Goal: Transaction & Acquisition: Book appointment/travel/reservation

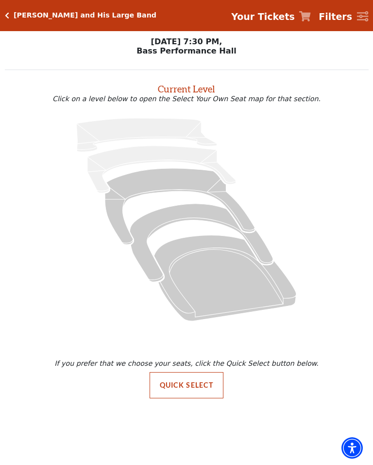
click at [250, 287] on icon "Orchestra / Parterre Circle - Seats Available: 157" at bounding box center [225, 278] width 142 height 86
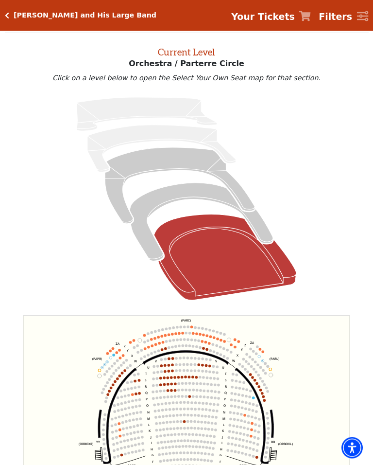
scroll to position [37, 0]
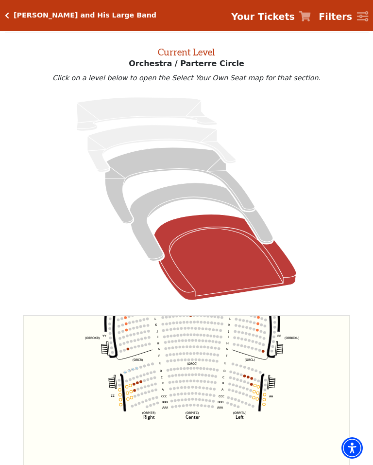
click at [339, 387] on icon "Left (ORPITL) Right (ORPITR) Center (ORPITC) ZZ AA YY BB ZA ZA (ORCL) (ORCR) (O…" at bounding box center [187, 421] width 328 height 213
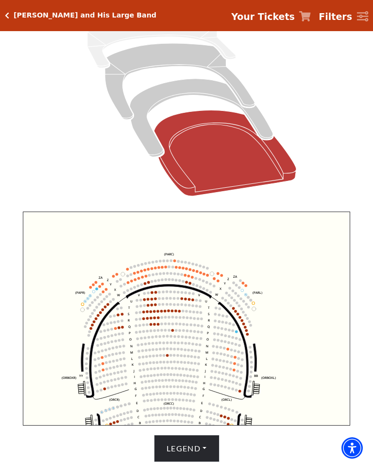
scroll to position [269, 0]
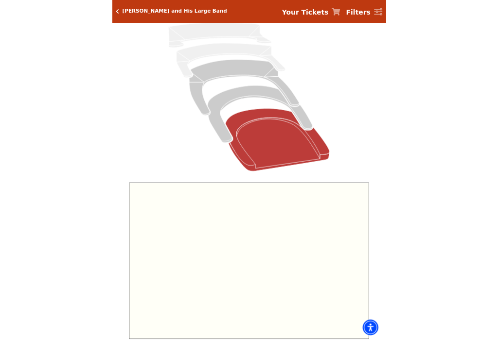
scroll to position [0, 0]
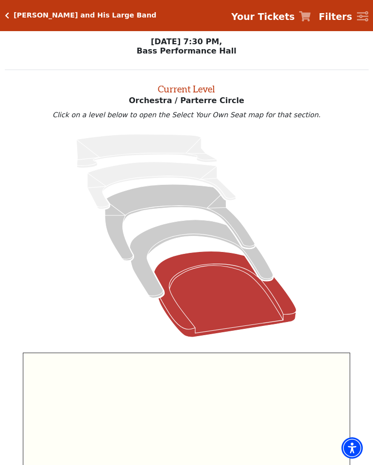
click at [51, 17] on h5 "[PERSON_NAME] and His Large Band" at bounding box center [85, 15] width 143 height 8
click at [16, 14] on h5 "[PERSON_NAME] and His Large Band" at bounding box center [85, 15] width 143 height 8
click at [14, 11] on h5 "[PERSON_NAME] and His Large Band" at bounding box center [85, 15] width 143 height 8
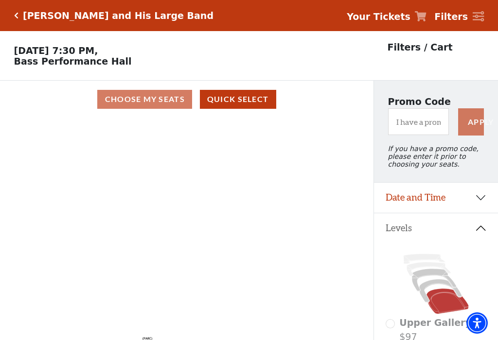
click at [328, 279] on icon "Left (ORPITL) Right (ORPITR) Center (ORPITC) ZZ AA YY BB ZA ZA (ORCL) (ORCR) (O…" at bounding box center [186, 232] width 336 height 228
click at [174, 99] on div "Choose My Seats Quick Select" at bounding box center [186, 99] width 373 height 19
click at [172, 104] on div "Choose My Seats Quick Select" at bounding box center [186, 99] width 373 height 19
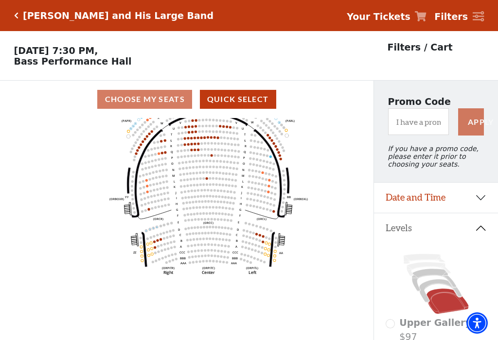
click at [339, 254] on icon "Left (ORPITL) Right (ORPITR) Center (ORPITC) ZZ AA YY BB ZA ZA (ORCL) (ORCR) (O…" at bounding box center [186, 232] width 336 height 228
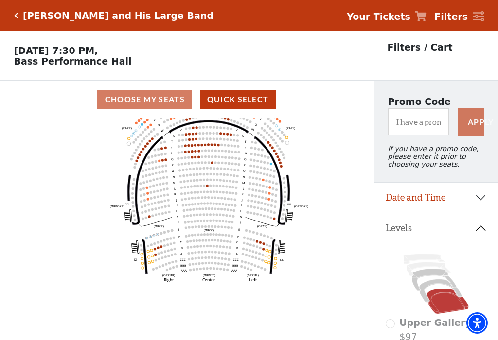
click at [336, 252] on icon "Left (ORPITL) Right (ORPITR) Center (ORPITC) ZZ AA YY BB ZA ZA (ORCL) (ORCR) (O…" at bounding box center [186, 232] width 336 height 228
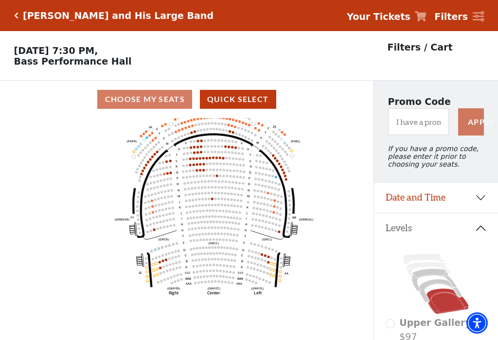
click at [38, 21] on div "Lyle Lovett and His Large Band Your Tickets Filters" at bounding box center [249, 15] width 498 height 31
click at [135, 103] on div "Choose My Seats Quick Select" at bounding box center [186, 99] width 373 height 19
click at [51, 65] on p "Friday, October 17 at 7:30 PM, Bass Performance Hall" at bounding box center [186, 55] width 373 height 21
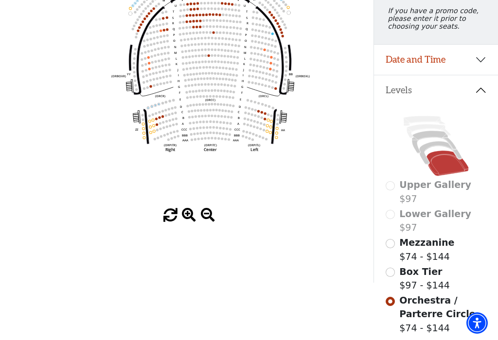
scroll to position [137, 0]
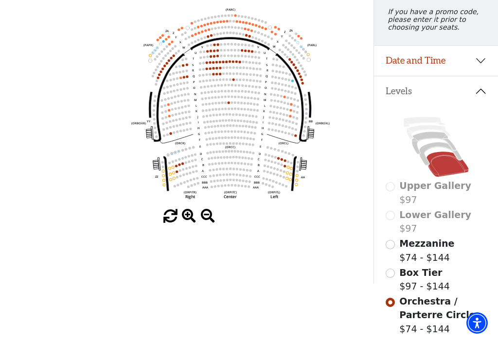
click at [373, 151] on icon at bounding box center [440, 153] width 42 height 23
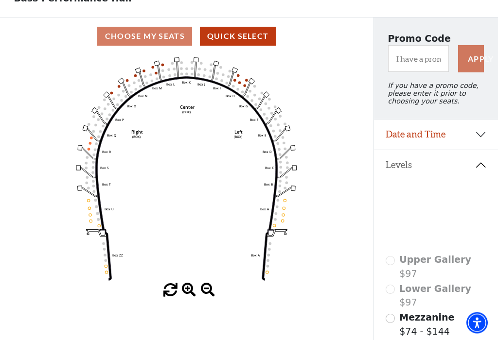
scroll to position [65, 0]
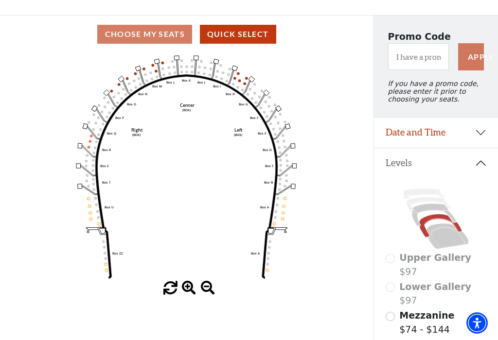
click at [373, 211] on icon at bounding box center [434, 215] width 44 height 22
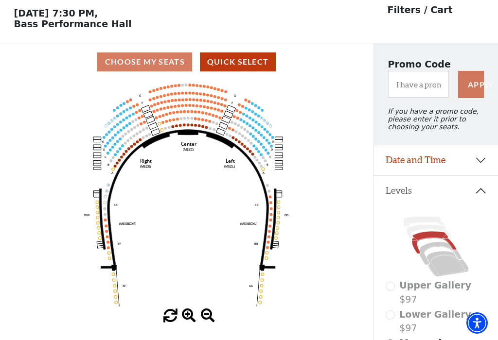
scroll to position [36, 0]
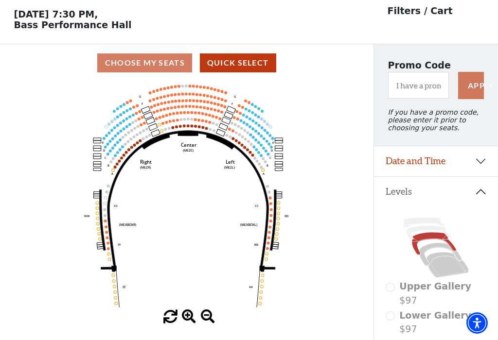
click at [373, 232] on icon at bounding box center [428, 233] width 44 height 14
click at [373, 234] on icon at bounding box center [428, 233] width 44 height 14
click at [373, 225] on icon at bounding box center [424, 223] width 42 height 10
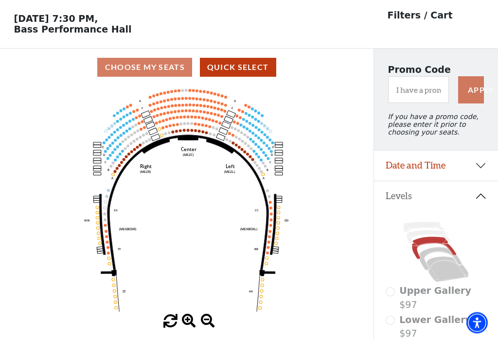
scroll to position [33, 0]
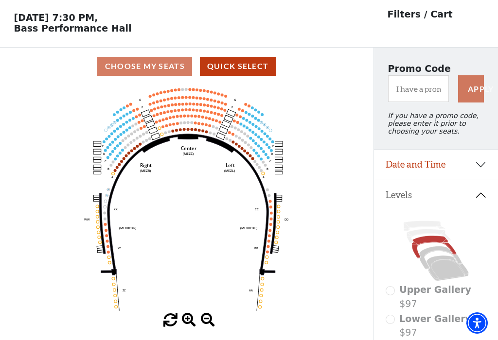
click at [373, 227] on icon at bounding box center [424, 226] width 42 height 10
click at [373, 237] on icon at bounding box center [428, 236] width 44 height 14
click at [373, 242] on icon at bounding box center [434, 247] width 44 height 22
click at [373, 253] on icon at bounding box center [440, 257] width 42 height 23
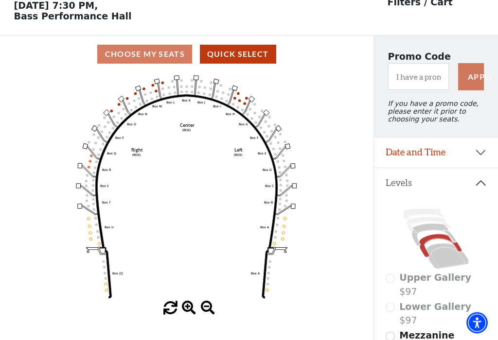
scroll to position [45, 0]
click at [373, 255] on icon at bounding box center [447, 255] width 42 height 25
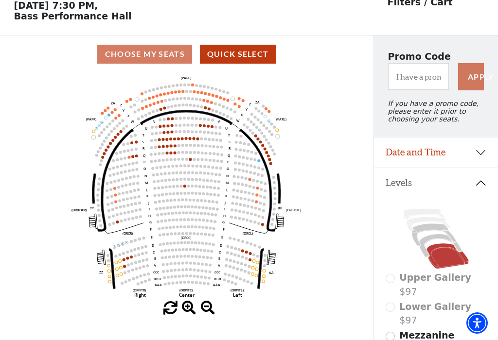
click at [164, 55] on div "Choose My Seats Quick Select" at bounding box center [186, 54] width 373 height 19
click at [153, 58] on div "Choose My Seats Quick Select" at bounding box center [186, 54] width 373 height 19
click at [131, 259] on circle at bounding box center [131, 257] width 3 height 3
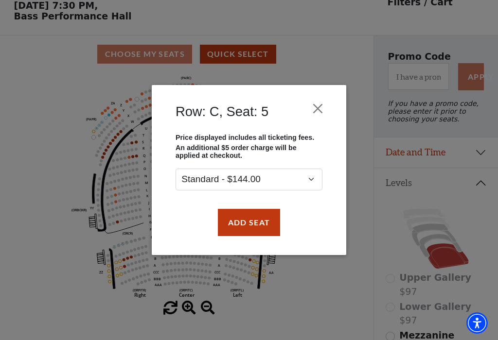
click at [256, 227] on button "Add Seat" at bounding box center [249, 222] width 62 height 27
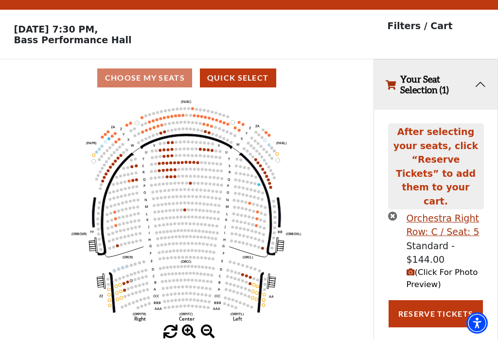
click at [128, 294] on circle at bounding box center [128, 295] width 3 height 3
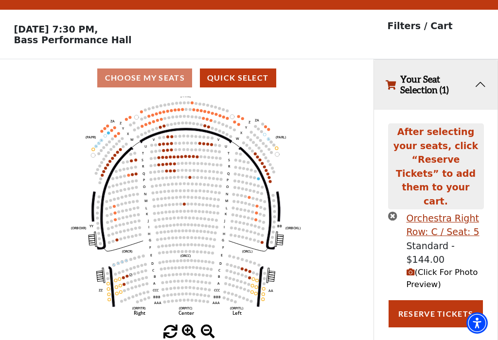
click at [130, 278] on icon "Left (ORPITL) Right (ORPITR) Center (ORPITC) ZZ AA YY BB ZA ZA (ORCL) (ORCR) (O…" at bounding box center [186, 211] width 336 height 228
click at [127, 277] on circle at bounding box center [127, 276] width 3 height 3
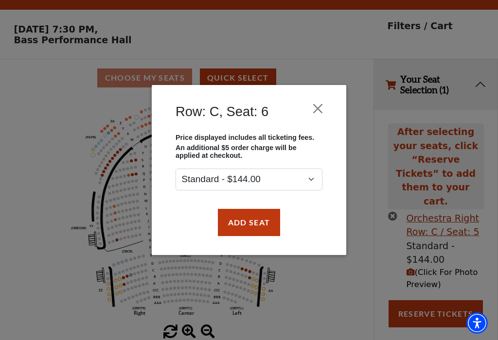
click at [248, 226] on button "Add Seat" at bounding box center [249, 222] width 62 height 27
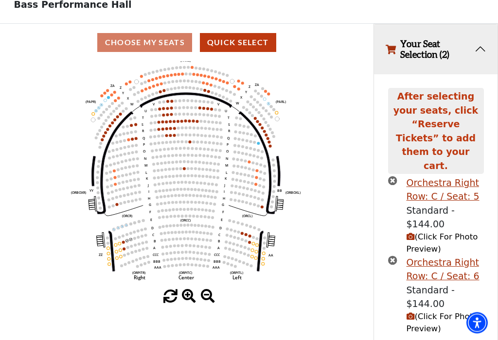
scroll to position [57, 0]
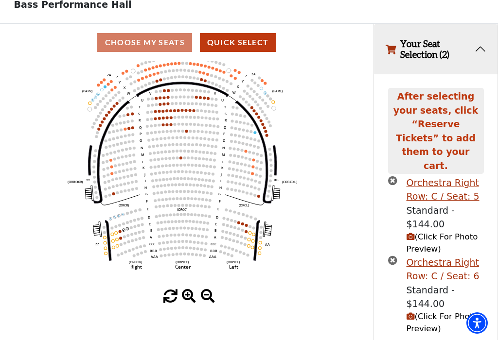
click at [299, 251] on icon "Left (ORPITL) Right (ORPITR) Center (ORPITC) ZZ AA YY BB ZA ZA (ORCL) (ORCR) (O…" at bounding box center [186, 175] width 336 height 228
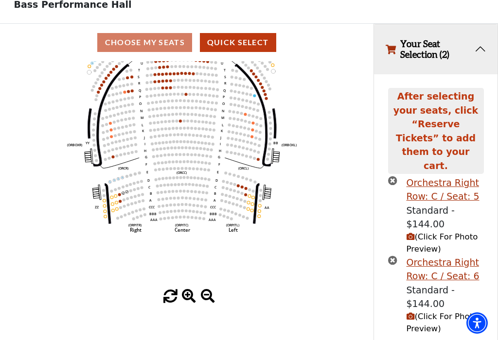
click at [325, 250] on icon "Left (ORPITL) Right (ORPITR) Center (ORPITC) ZZ AA YY BB ZA ZA (ORCL) (ORCR) (O…" at bounding box center [186, 175] width 336 height 228
click at [373, 53] on button "Your Seat Selection (2)" at bounding box center [435, 49] width 123 height 50
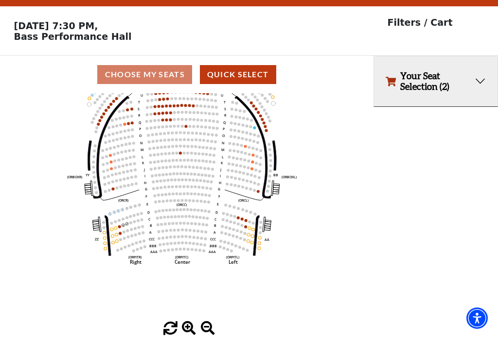
scroll to position [21, 0]
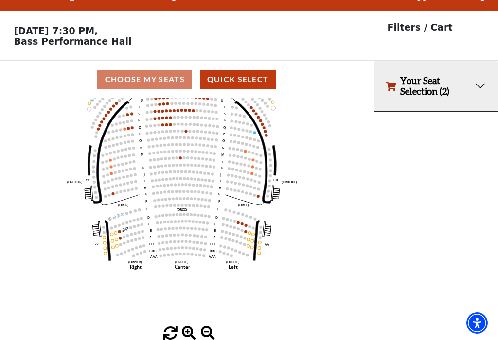
click at [373, 92] on button "Your Seat Selection (2)" at bounding box center [435, 86] width 123 height 50
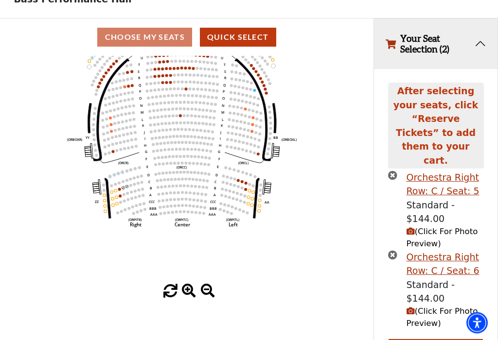
scroll to position [69, 0]
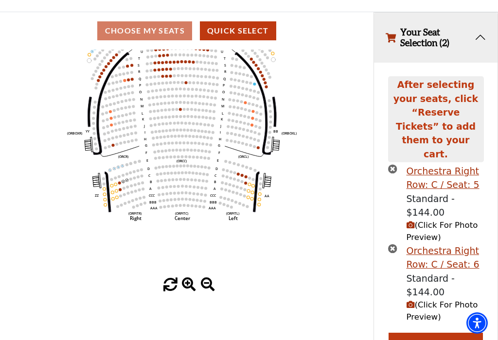
click at [112, 193] on circle at bounding box center [112, 192] width 3 height 3
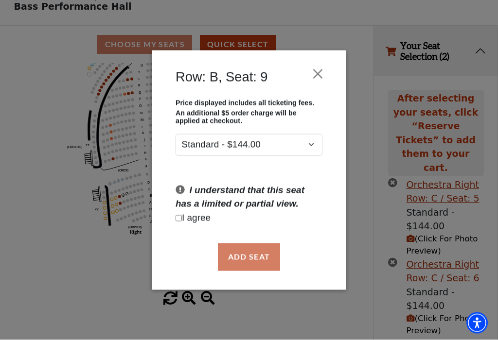
scroll to position [53, 0]
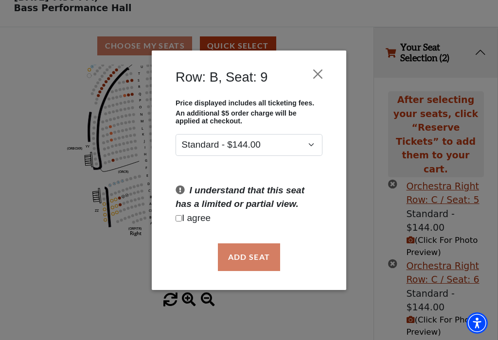
click at [319, 74] on button "Close" at bounding box center [318, 74] width 18 height 18
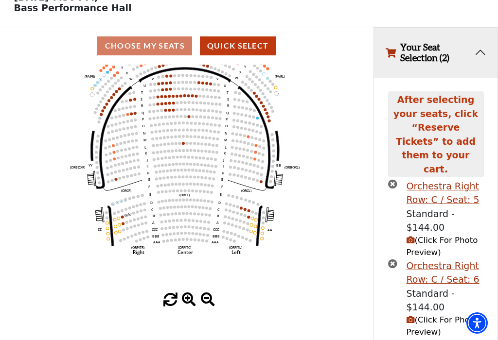
click at [237, 264] on icon "Left (ORPITL) Right (ORPITR) Center (ORPITC) ZZ AA YY BB ZA ZA (ORCL) (ORCR) (O…" at bounding box center [186, 179] width 336 height 228
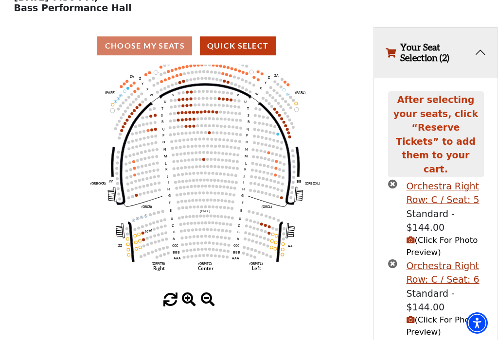
click at [236, 260] on text "AAA" at bounding box center [235, 258] width 7 height 4
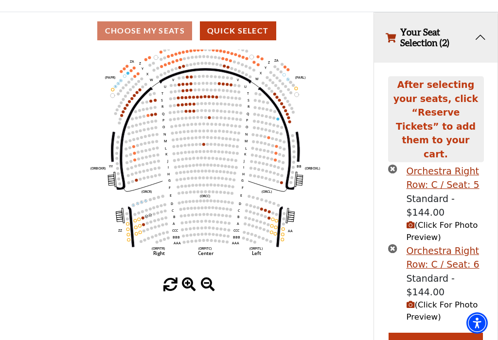
click at [151, 217] on circle at bounding box center [150, 215] width 3 height 3
click at [208, 284] on span at bounding box center [208, 285] width 14 height 14
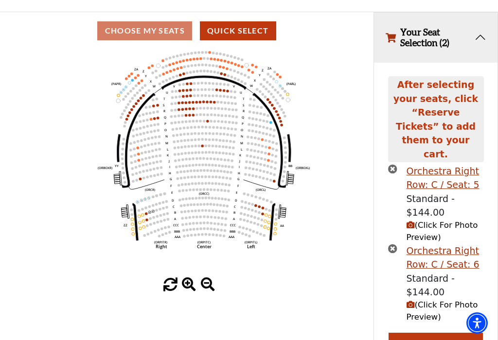
click at [207, 284] on span at bounding box center [208, 285] width 14 height 14
click at [156, 217] on circle at bounding box center [157, 216] width 2 height 2
click at [147, 209] on circle at bounding box center [146, 208] width 2 height 2
click at [150, 213] on circle at bounding box center [149, 212] width 2 height 2
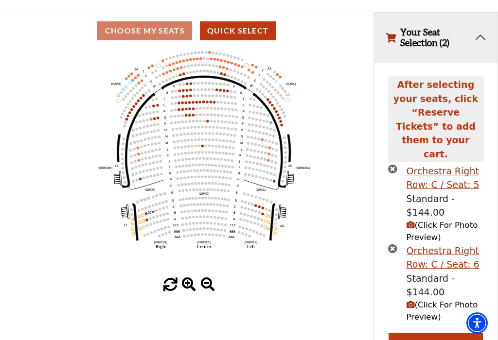
click at [146, 214] on circle at bounding box center [146, 213] width 2 height 2
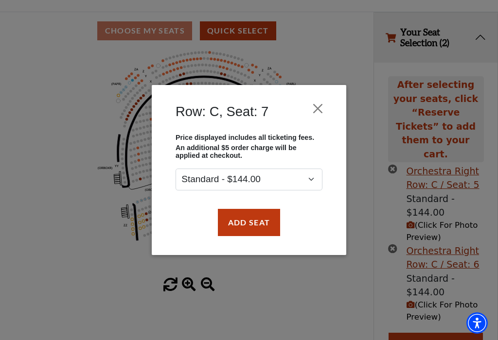
click at [255, 224] on button "Add Seat" at bounding box center [249, 222] width 62 height 27
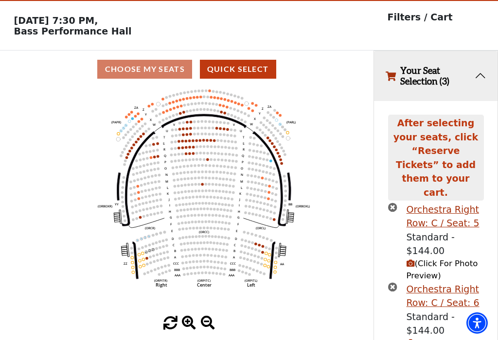
scroll to position [31, 0]
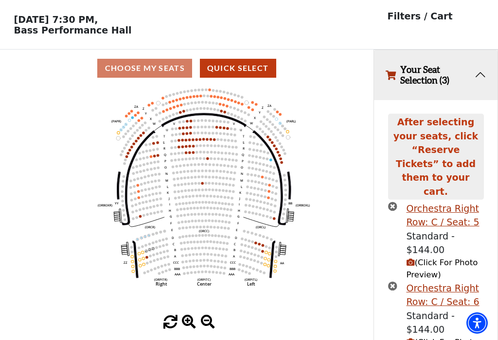
click at [208, 209] on circle at bounding box center [207, 208] width 2 height 2
click at [207, 203] on circle at bounding box center [206, 202] width 2 height 2
click at [208, 209] on circle at bounding box center [207, 208] width 2 height 2
click at [206, 249] on circle at bounding box center [206, 247] width 2 height 2
click at [210, 249] on circle at bounding box center [209, 248] width 2 height 2
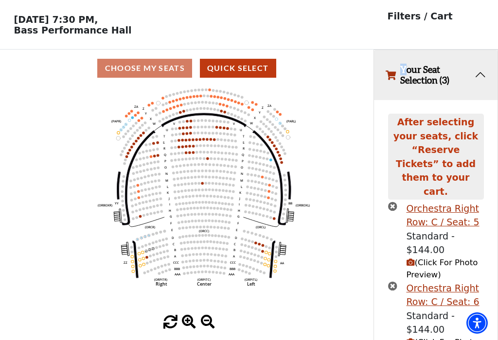
click at [153, 250] on circle at bounding box center [153, 248] width 2 height 2
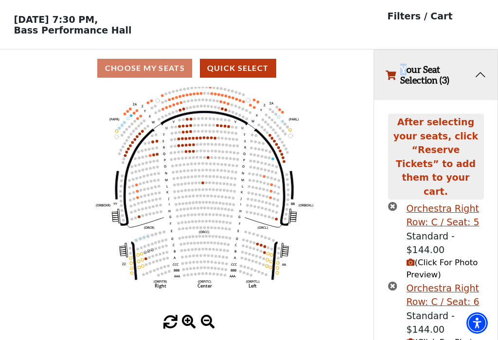
click at [150, 253] on circle at bounding box center [148, 251] width 3 height 3
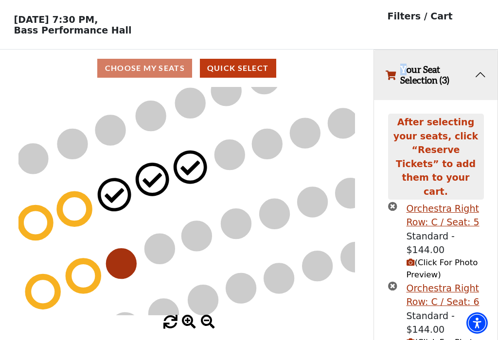
click at [196, 169] on circle at bounding box center [190, 167] width 30 height 30
click at [199, 161] on circle at bounding box center [190, 167] width 30 height 30
click at [207, 324] on span at bounding box center [208, 322] width 14 height 14
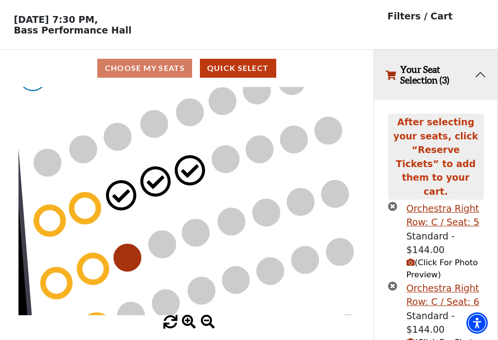
click at [206, 320] on span at bounding box center [208, 322] width 14 height 14
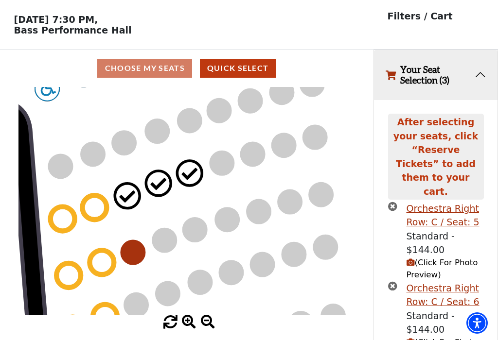
click at [130, 197] on circle at bounding box center [127, 196] width 24 height 24
click at [162, 181] on circle at bounding box center [158, 183] width 24 height 24
click at [195, 174] on circle at bounding box center [189, 173] width 24 height 24
click at [164, 188] on circle at bounding box center [158, 183] width 24 height 24
click at [132, 201] on circle at bounding box center [127, 196] width 24 height 24
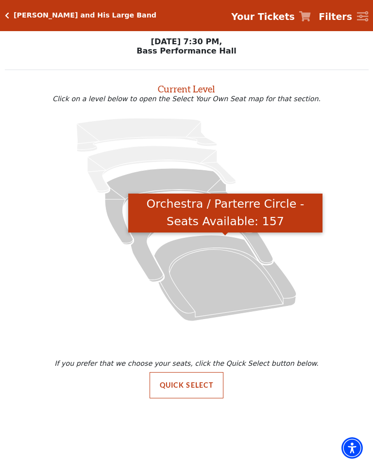
click at [228, 288] on icon "Orchestra / Parterre Circle - Seats Available: 157" at bounding box center [225, 278] width 142 height 86
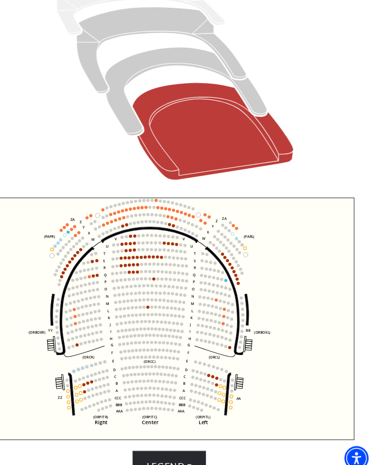
scroll to position [135, 0]
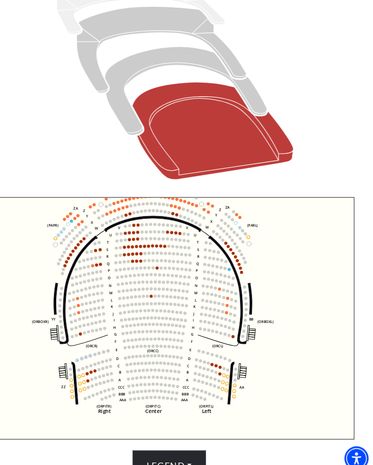
click at [307, 249] on icon "Left (ORPITL) Right (ORPITR) Center (ORPITC) ZZ AA YY BB ZA ZA (ORCL) (ORCR) (O…" at bounding box center [187, 323] width 328 height 213
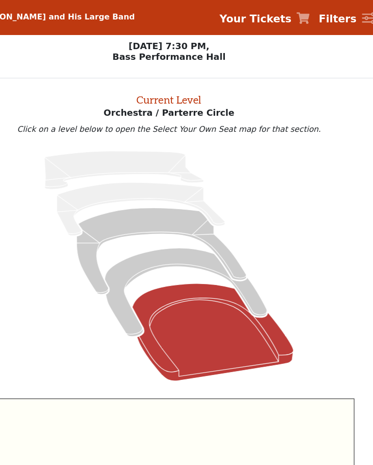
scroll to position [0, 0]
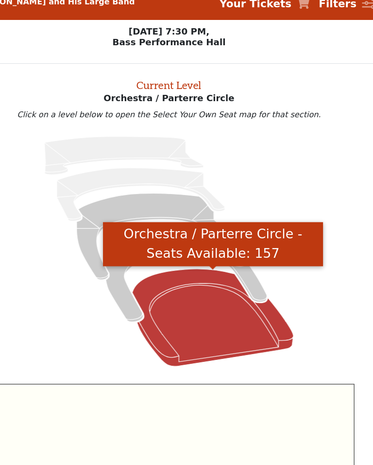
click at [178, 280] on icon "Orchestra / Parterre Circle - Seats Available: 157" at bounding box center [225, 294] width 142 height 86
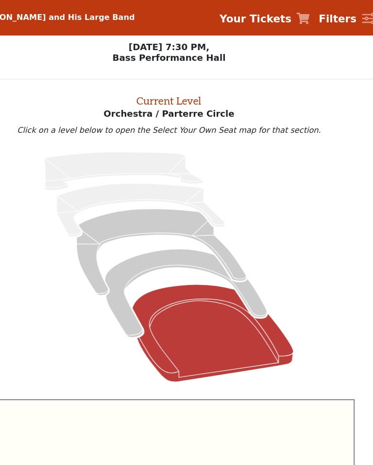
click at [164, 93] on h2 "Current Level" at bounding box center [187, 87] width 364 height 16
click at [246, 22] on strong "Your Tickets" at bounding box center [263, 16] width 64 height 11
click at [299, 19] on icon at bounding box center [305, 16] width 12 height 10
click at [252, 21] on strong "Your Tickets" at bounding box center [263, 16] width 64 height 11
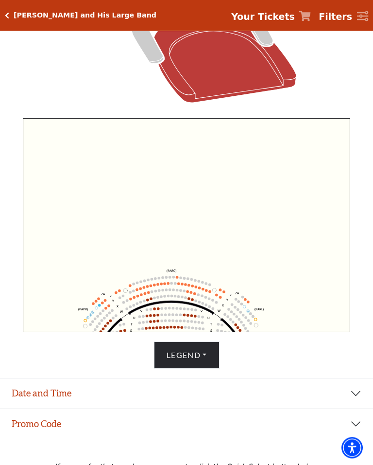
scroll to position [269, 0]
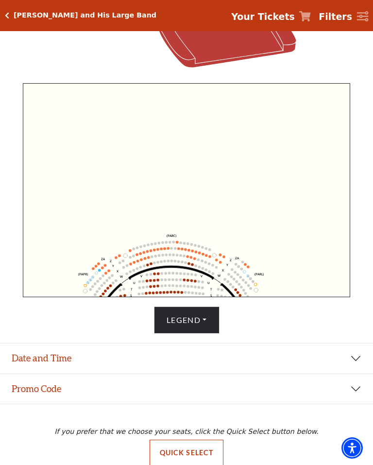
click at [189, 457] on button "Quick Select" at bounding box center [187, 452] width 74 height 26
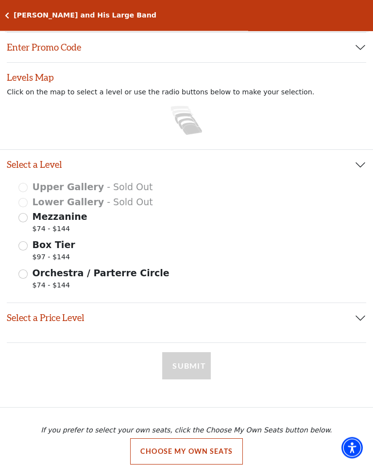
scroll to position [40, 0]
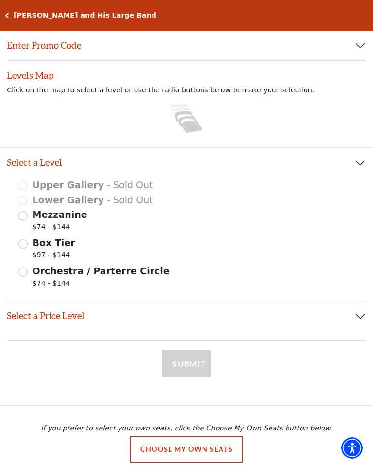
click at [33, 274] on span "Orchestra / Parterre Circle" at bounding box center [101, 270] width 137 height 11
click at [28, 274] on input "Orchestra / Parterre Circle $74 - $144" at bounding box center [22, 271] width 9 height 9
radio input "true"
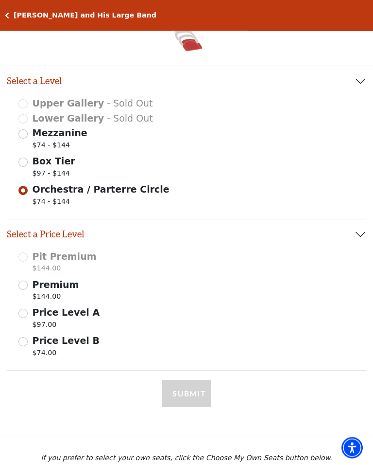
scroll to position [122, 0]
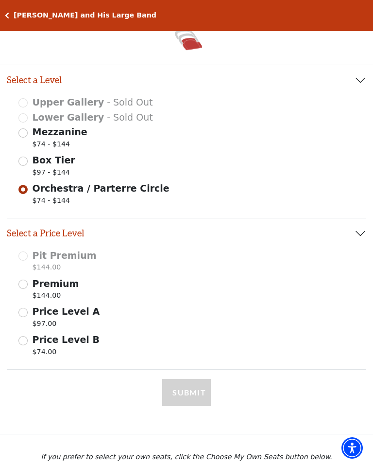
click at [24, 286] on input "Premium $144.00" at bounding box center [22, 283] width 9 height 9
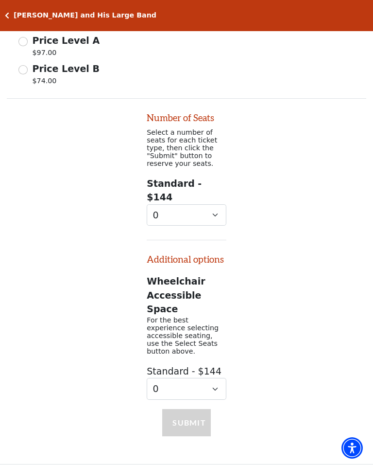
scroll to position [391, 0]
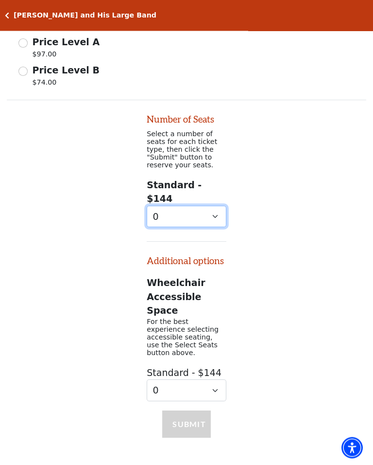
click at [217, 206] on select "0 1 2 3 4 5 6 7 8 9" at bounding box center [187, 217] width 80 height 22
select select "2"
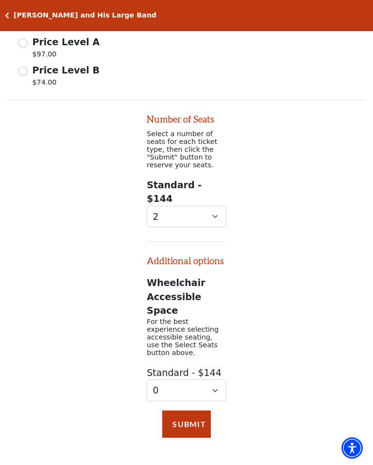
click at [191, 410] on button "Submit" at bounding box center [186, 423] width 49 height 27
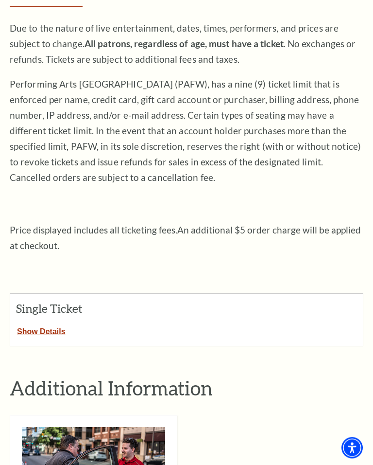
scroll to position [144, 0]
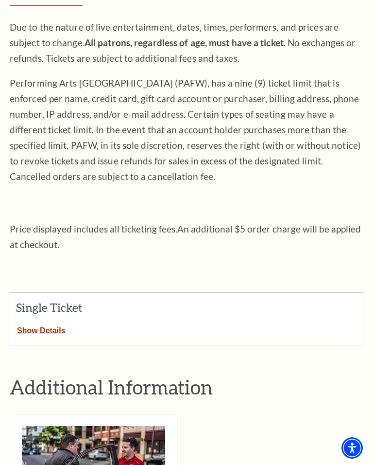
click at [52, 325] on button "Show Details" at bounding box center [41, 328] width 62 height 13
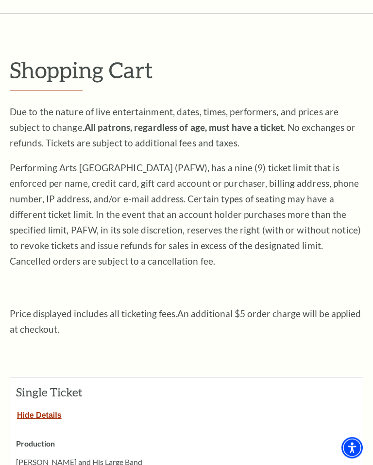
scroll to position [0, 0]
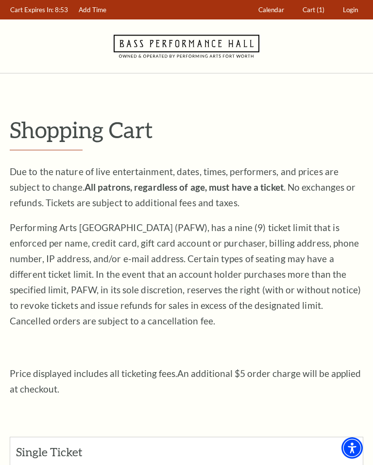
click at [211, 47] on icon at bounding box center [187, 45] width 146 height 53
click at [225, 48] on icon at bounding box center [187, 45] width 146 height 53
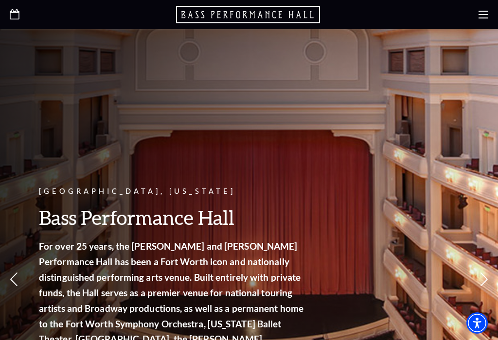
click at [373, 12] on div at bounding box center [249, 14] width 498 height 29
click at [373, 11] on use at bounding box center [483, 15] width 10 height 8
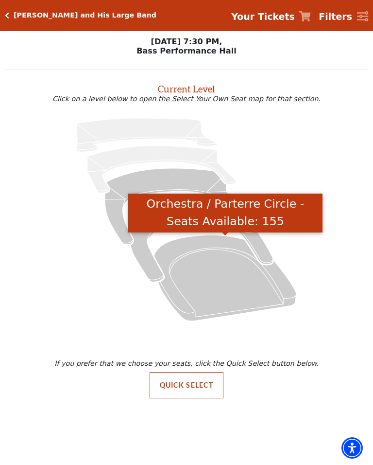
click at [225, 285] on icon "Orchestra / Parterre Circle - Seats Available: 155" at bounding box center [225, 278] width 142 height 86
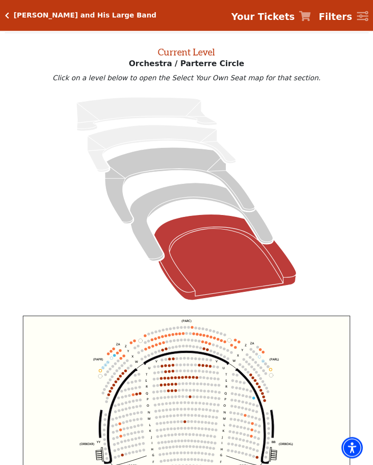
scroll to position [37, 0]
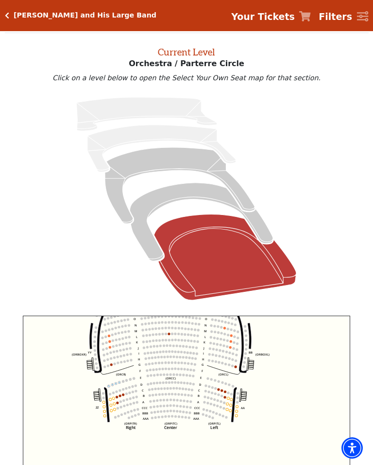
click at [303, 415] on icon "Left (ORPITL) Right (ORPITR) Center (ORPITC) ZZ AA YY BB ZA ZA (ORCL) (ORCR) (O…" at bounding box center [187, 421] width 328 height 213
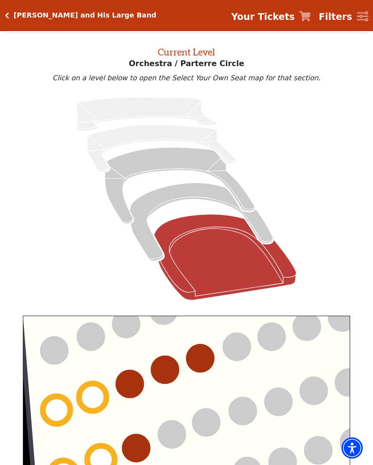
click at [225, 388] on icon "Left (ORPITL) Right (ORPITR) Center (ORPITC) ZZ AA YY BB ZA ZA (ORCL) (ORCR) (O…" at bounding box center [187, 421] width 328 height 213
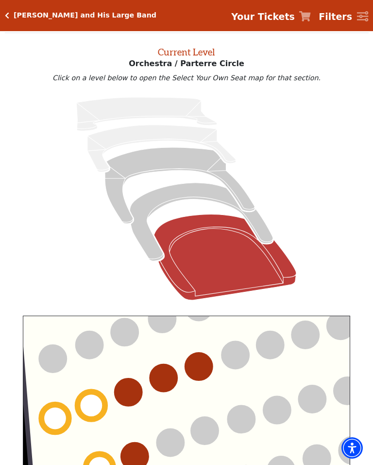
click at [130, 393] on circle at bounding box center [129, 392] width 28 height 28
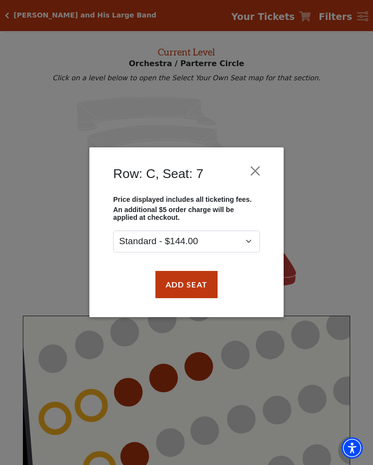
click at [193, 286] on button "Add Seat" at bounding box center [187, 284] width 62 height 27
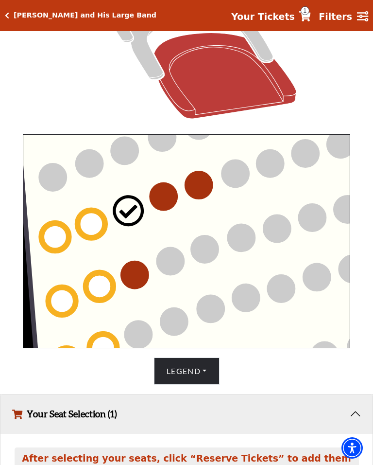
scroll to position [306, 0]
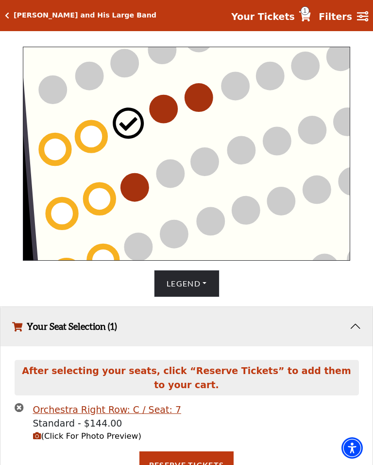
click at [167, 109] on circle at bounding box center [164, 109] width 28 height 28
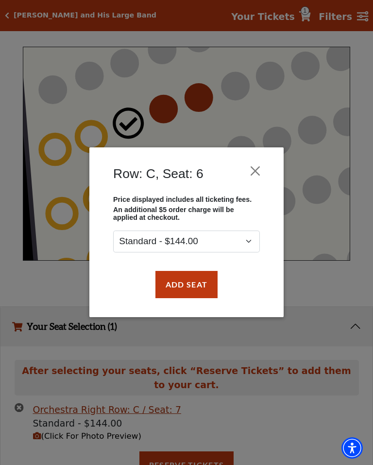
click at [193, 280] on button "Add Seat" at bounding box center [187, 284] width 62 height 27
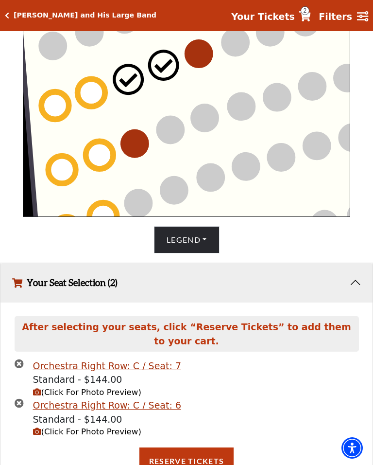
scroll to position [356, 0]
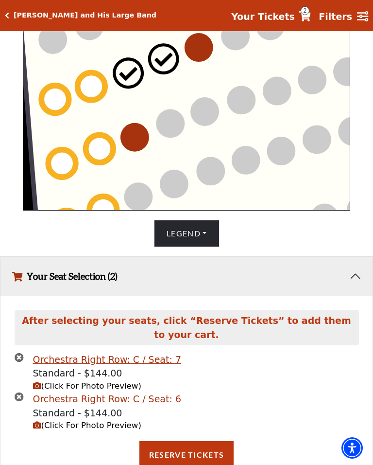
click at [185, 441] on button "Reserve Tickets" at bounding box center [186, 454] width 94 height 27
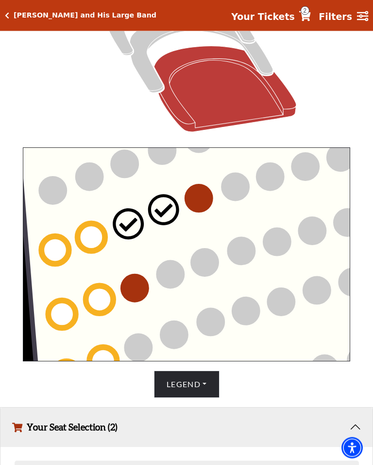
scroll to position [205, 0]
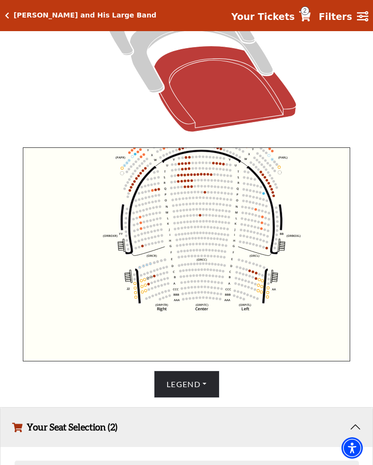
click at [313, 306] on icon "Left (ORPITL) Right (ORPITR) Center (ORPITC) ZZ AA YY BB ZA ZA (ORCL) (ORCR) (O…" at bounding box center [187, 253] width 328 height 213
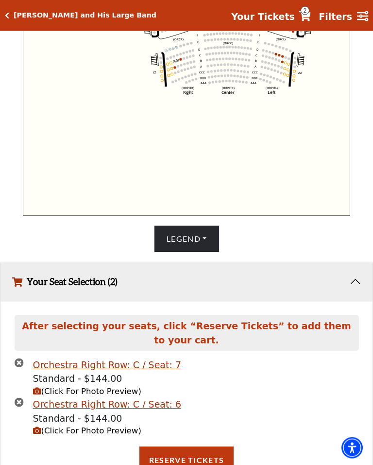
scroll to position [356, 0]
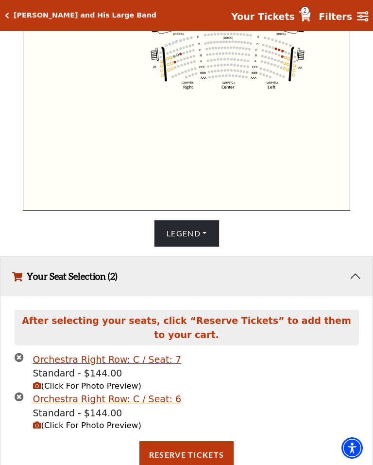
click at [22, 352] on icon "times-circle" at bounding box center [19, 356] width 9 height 9
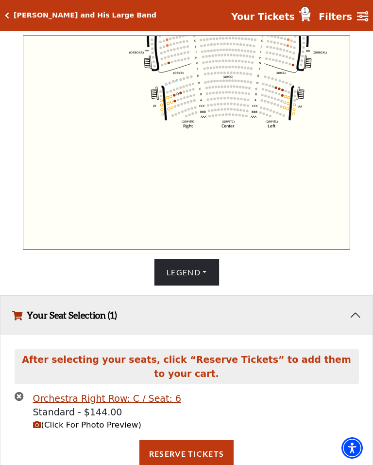
click at [22, 391] on icon "times-circle" at bounding box center [19, 395] width 9 height 9
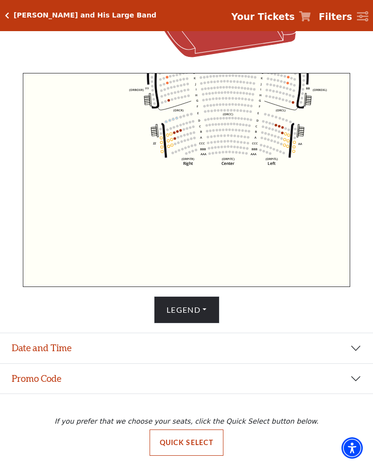
scroll to position [269, 0]
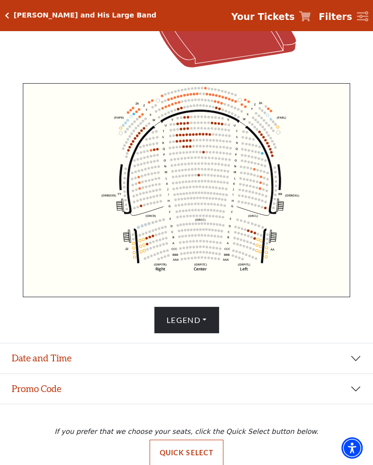
click at [332, 296] on icon "Left (ORPITL) Right (ORPITR) Center (ORPITC) ZZ AA YY BB ZA ZA (ORCL) (ORCR) (O…" at bounding box center [187, 189] width 328 height 213
click at [266, 209] on circle at bounding box center [265, 208] width 2 height 2
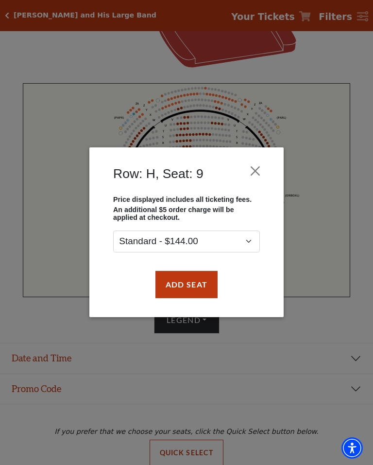
click at [260, 174] on button "Close" at bounding box center [255, 171] width 18 height 18
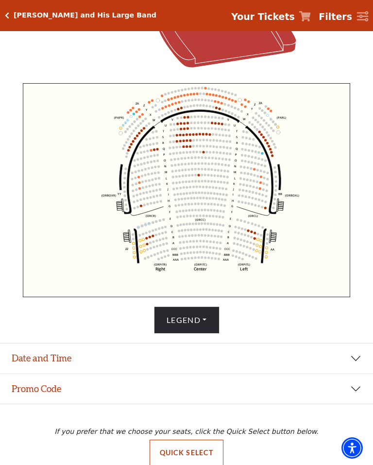
click at [147, 193] on circle at bounding box center [146, 192] width 2 height 2
click at [276, 173] on circle at bounding box center [275, 172] width 2 height 2
click at [330, 247] on icon "Left (ORPITL) Right (ORPITR) Center (ORPITC) ZZ AA YY BB ZA ZA (ORCL) (ORCR) (O…" at bounding box center [187, 189] width 328 height 213
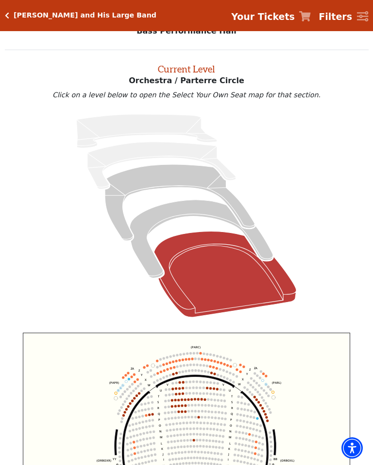
scroll to position [0, 0]
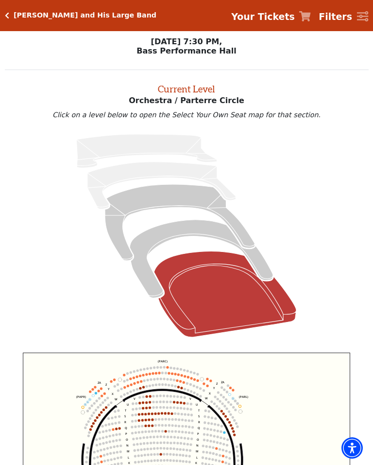
click at [253, 391] on icon "Left (ORPITL) Right (ORPITR) Center (ORPITC) ZZ AA YY BB ZA ZA (ORCL) (ORCR) (O…" at bounding box center [187, 458] width 328 height 213
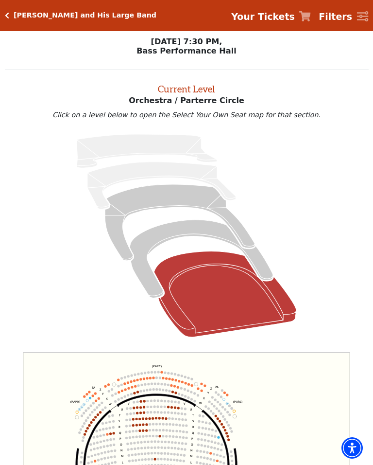
click at [94, 411] on circle at bounding box center [94, 409] width 2 height 2
click at [92, 399] on icon "Left (ORPITL) Right (ORPITR) Center (ORPITC) ZZ AA YY BB ZA ZA (ORCL) (ORCR) (O…" at bounding box center [187, 458] width 328 height 213
click at [162, 385] on circle at bounding box center [161, 384] width 2 height 2
click at [179, 376] on circle at bounding box center [178, 375] width 2 height 2
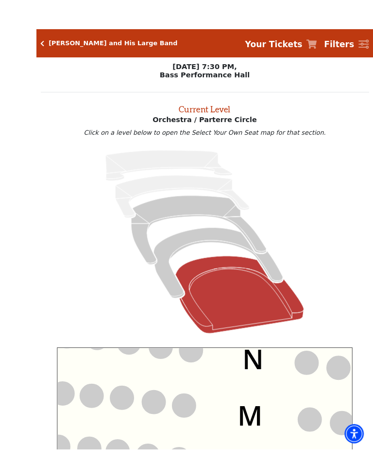
scroll to position [5, 0]
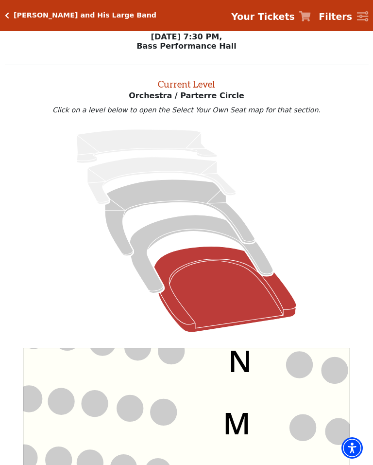
click at [224, 288] on icon "Orchestra / Parterre Circle - Seats Available: 155" at bounding box center [225, 289] width 142 height 86
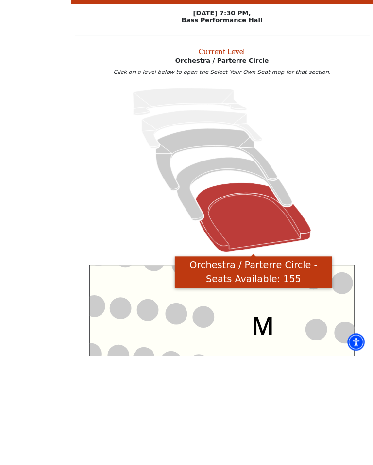
scroll to position [236, 0]
